Goal: Task Accomplishment & Management: Manage account settings

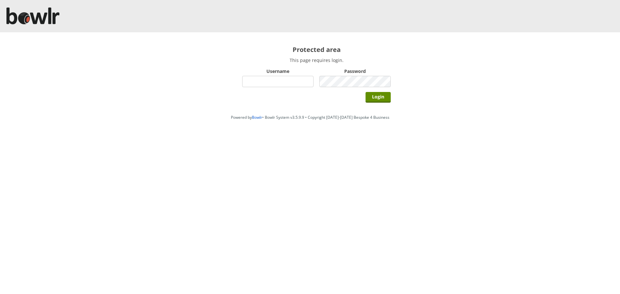
type input "hornseaindoorbowlsclub"
click at [391, 97] on div "Protected area This page requires login. Username hornseaindoorbowlsclub Passwo…" at bounding box center [316, 71] width 174 height 79
click at [387, 97] on input "Login" at bounding box center [378, 97] width 25 height 11
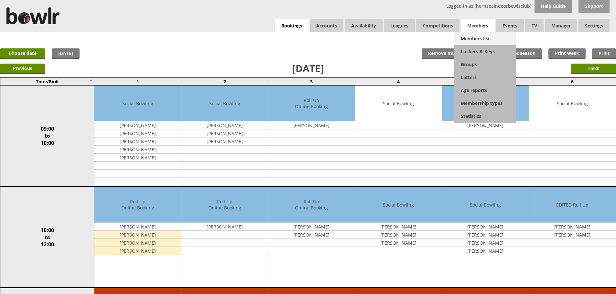
click at [473, 35] on link "Members list" at bounding box center [484, 38] width 61 height 13
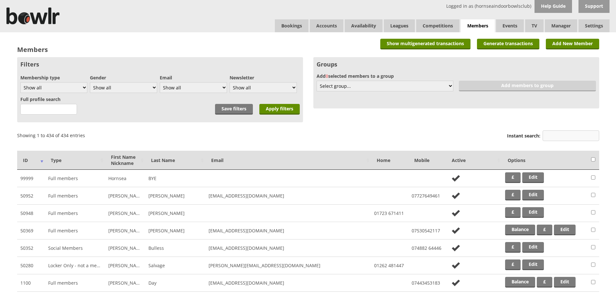
click at [552, 135] on input "Instant search:" at bounding box center [570, 136] width 57 height 11
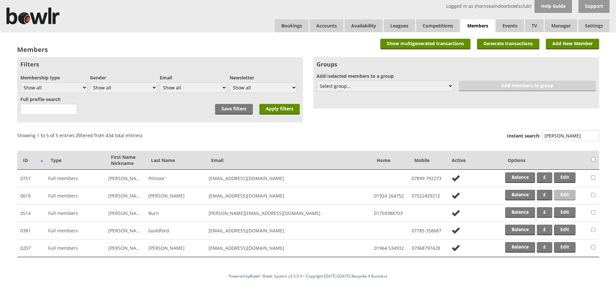
type input "[PERSON_NAME]"
click at [562, 196] on link "Edit" at bounding box center [564, 195] width 22 height 11
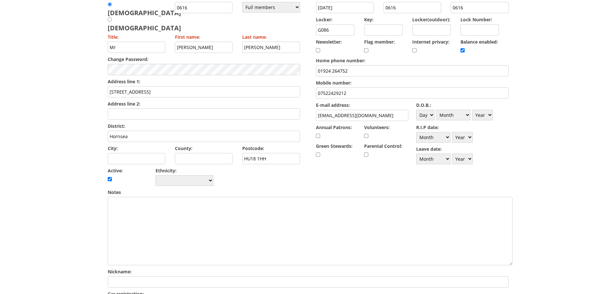
scroll to position [226, 0]
